Goal: Find specific page/section: Find specific page/section

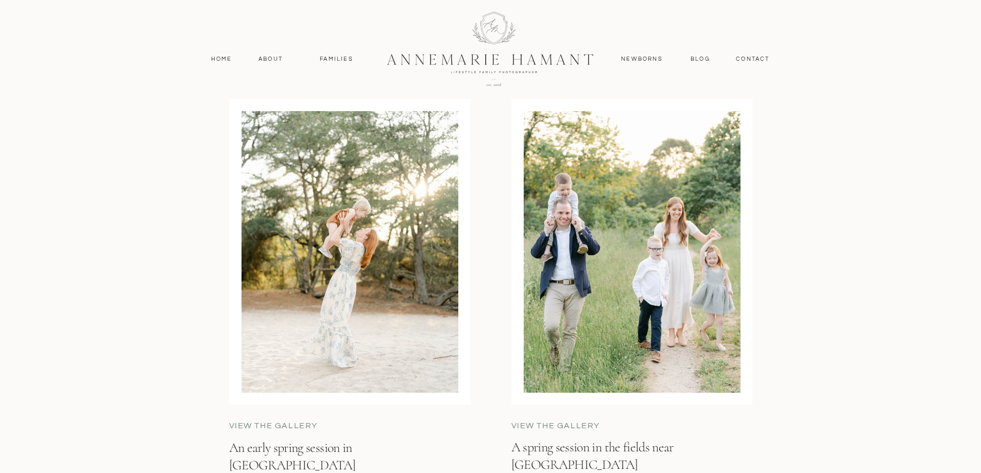
scroll to position [3915, 0]
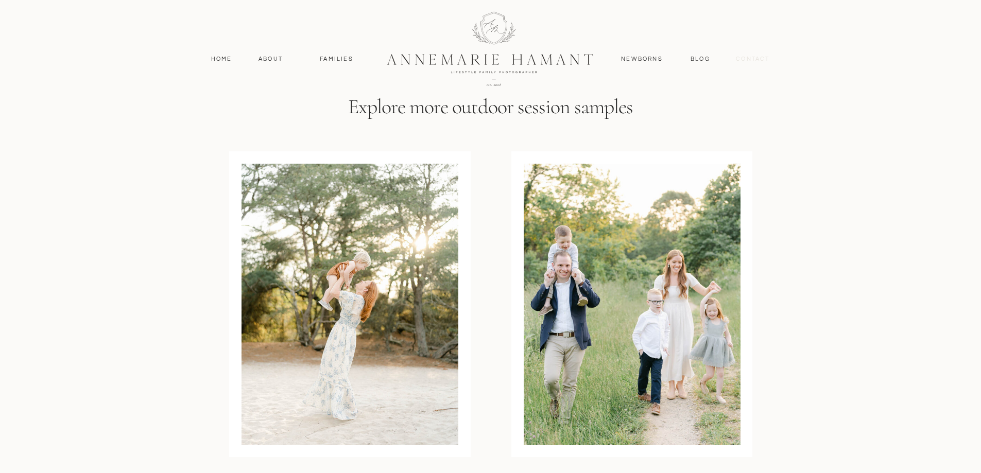
click at [748, 59] on nav "contact" at bounding box center [753, 59] width 45 height 9
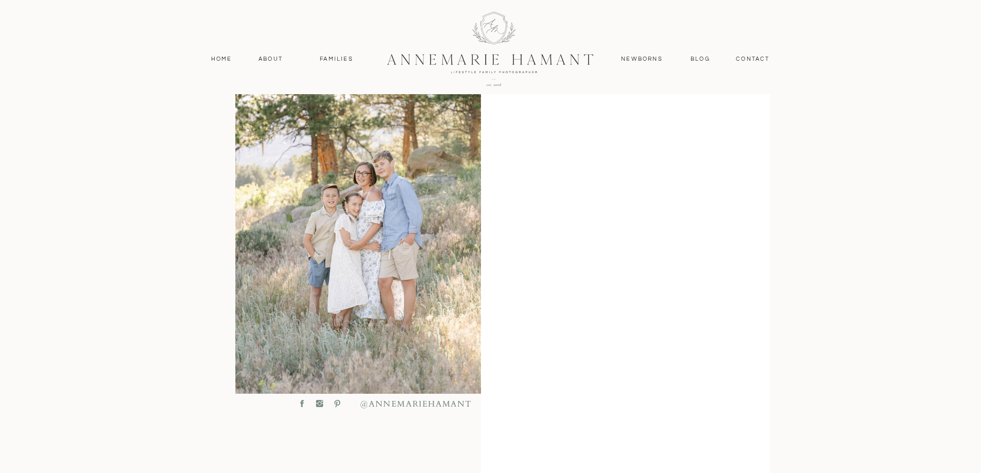
scroll to position [328, 0]
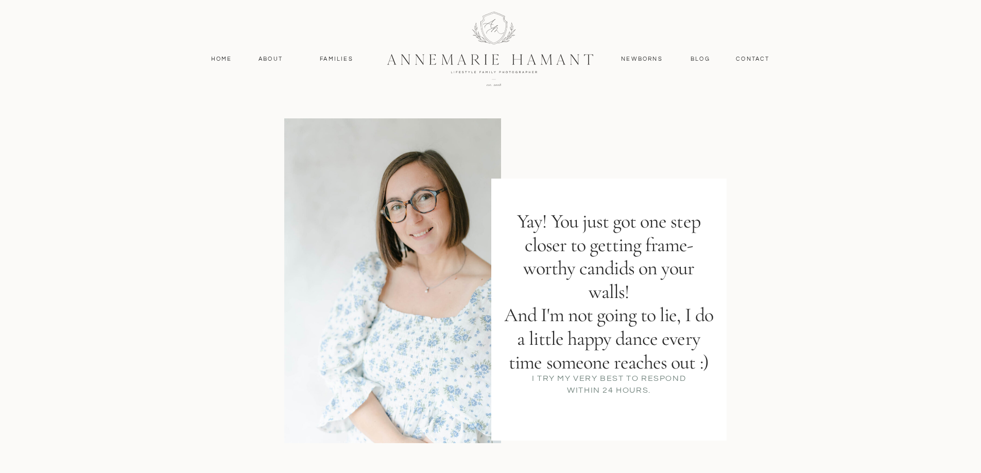
click at [333, 54] on div at bounding box center [490, 47] width 981 height 94
click at [333, 64] on div at bounding box center [490, 47] width 981 height 94
click at [335, 61] on nav "Families" at bounding box center [337, 59] width 46 height 9
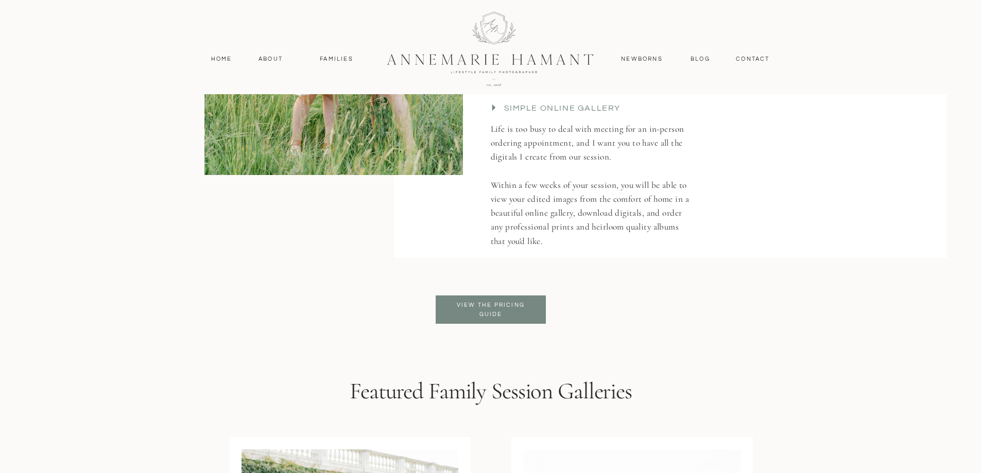
scroll to position [2318, 0]
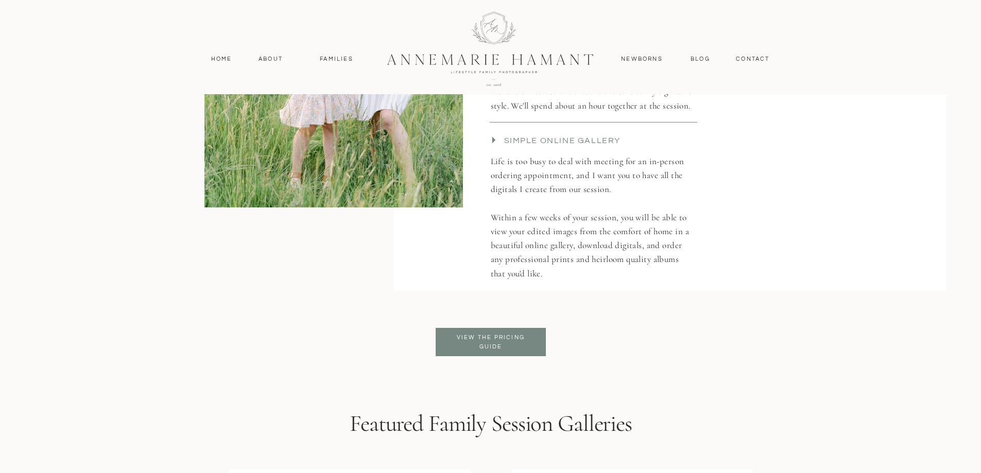
click at [507, 336] on p "View the pricing guide" at bounding box center [491, 342] width 84 height 19
